Goal: Communication & Community: Connect with others

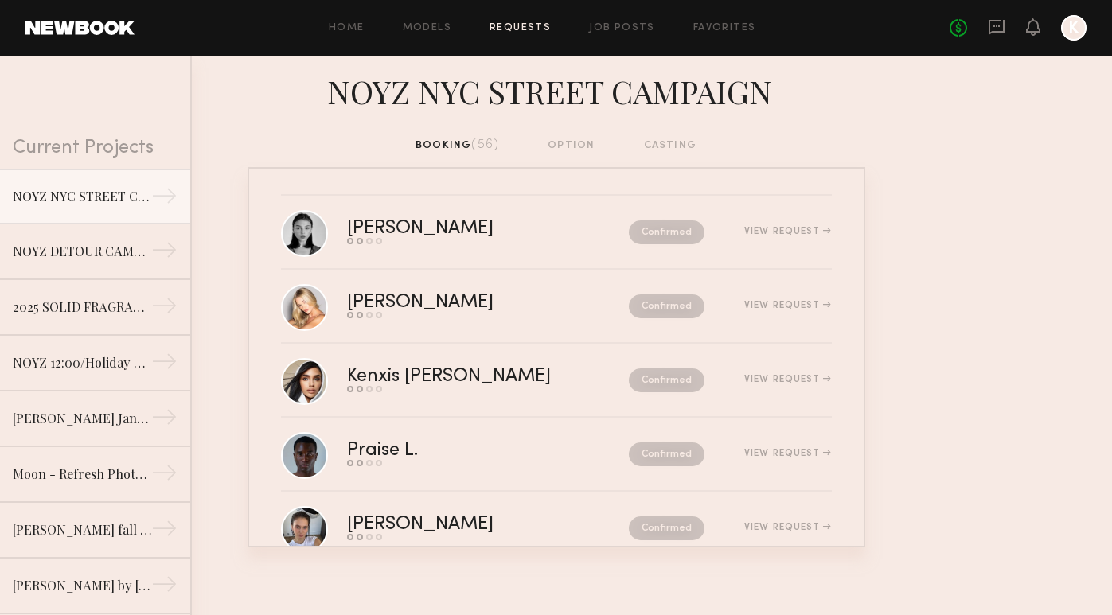
click at [440, 139] on div "booking (56) option casting" at bounding box center [555, 146] width 281 height 18
click at [1001, 29] on icon at bounding box center [997, 27] width 18 height 18
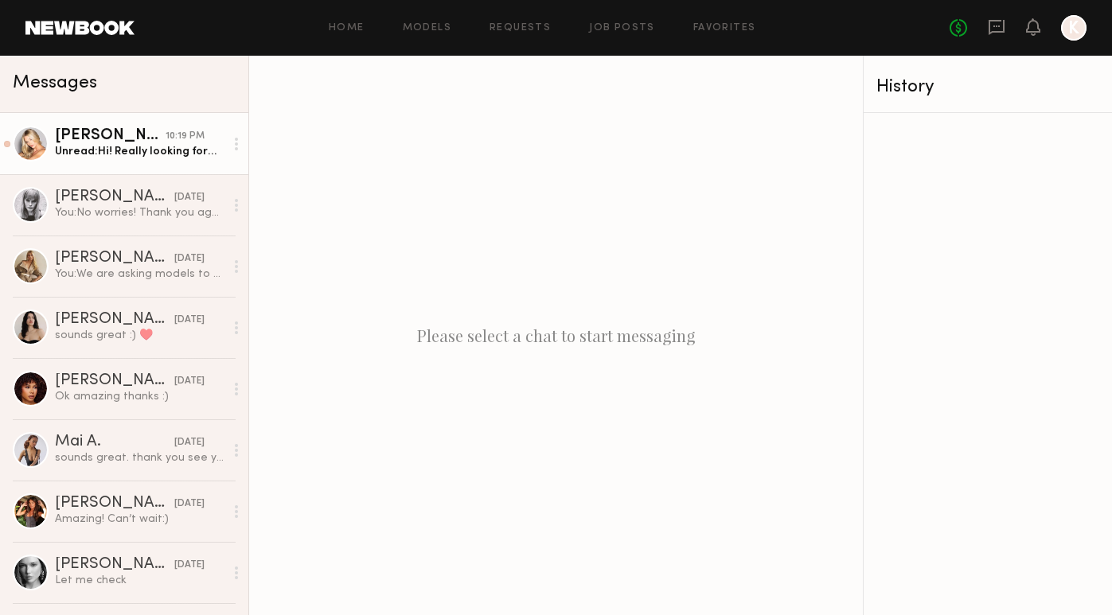
click at [140, 135] on div "Sam F." at bounding box center [110, 136] width 111 height 16
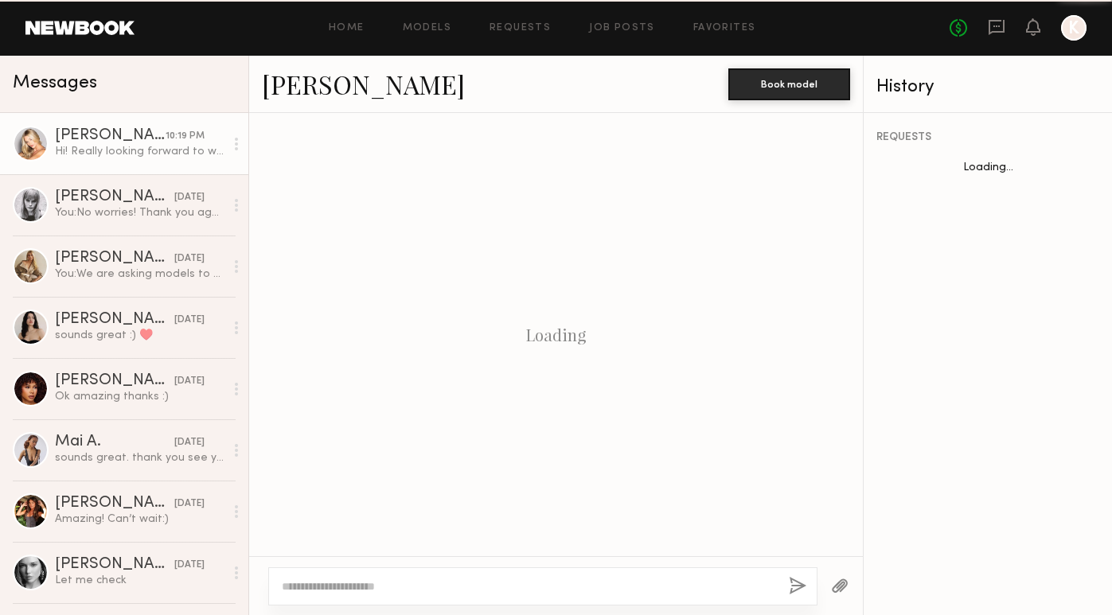
scroll to position [421, 0]
